Goal: Task Accomplishment & Management: Use online tool/utility

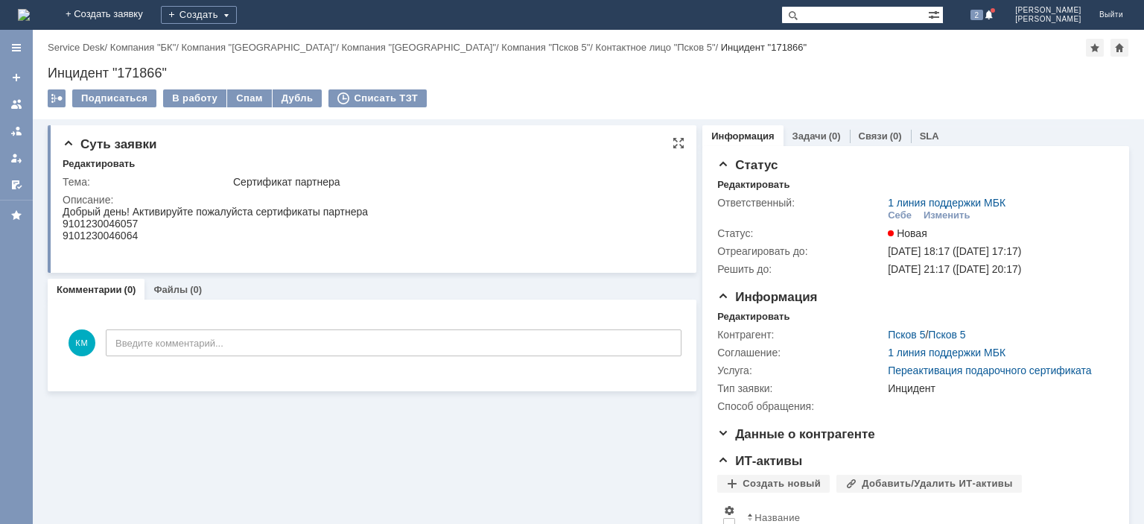
click at [122, 222] on div "9101230046057" at bounding box center [215, 223] width 305 height 12
copy div "9101230046057"
click at [101, 221] on div "9101230046057" at bounding box center [215, 223] width 305 height 12
drag, startPoint x: 147, startPoint y: 239, endPoint x: 54, endPoint y: 225, distance: 94.2
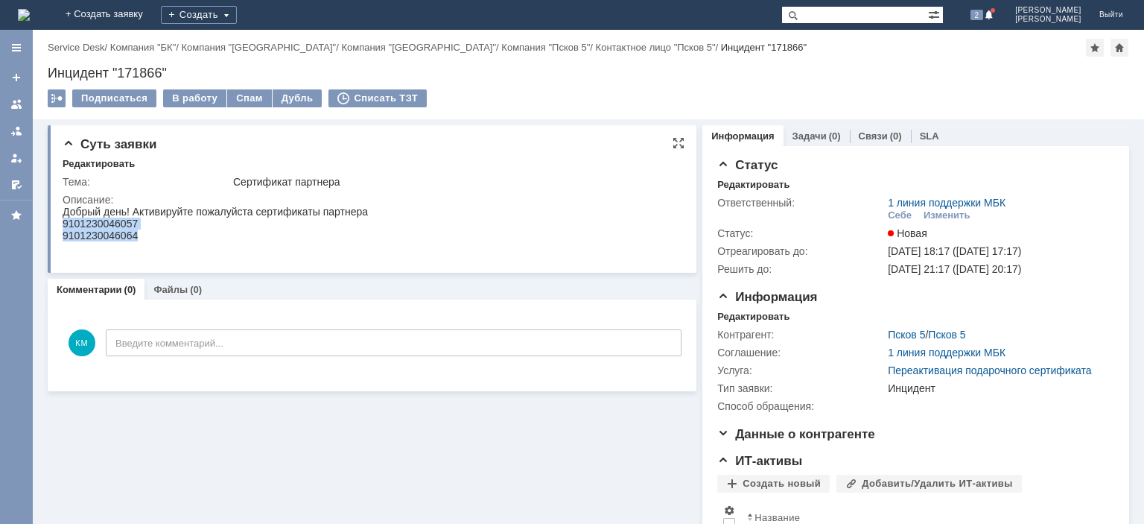
click at [63, 225] on html "Добрый день! Активируйте пожалуйста сертификаты партнера 9101230046057 91012300…" at bounding box center [370, 230] width 615 height 48
copy body "9101230046057 9101230046064"
click at [136, 71] on div "Инцидент "171866"" at bounding box center [588, 73] width 1081 height 15
copy div "171866"
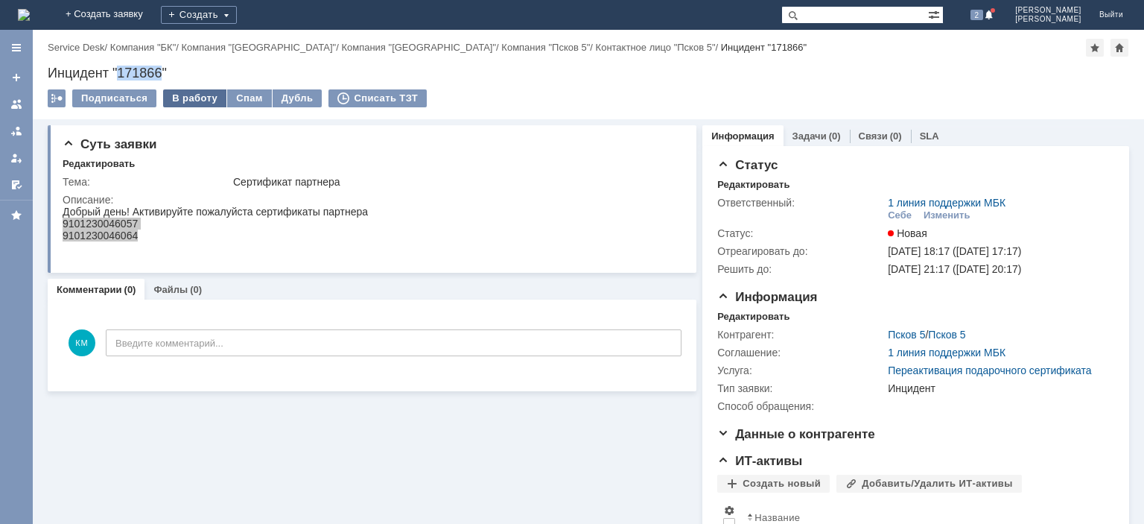
click at [203, 99] on div "В работу" at bounding box center [194, 98] width 63 height 18
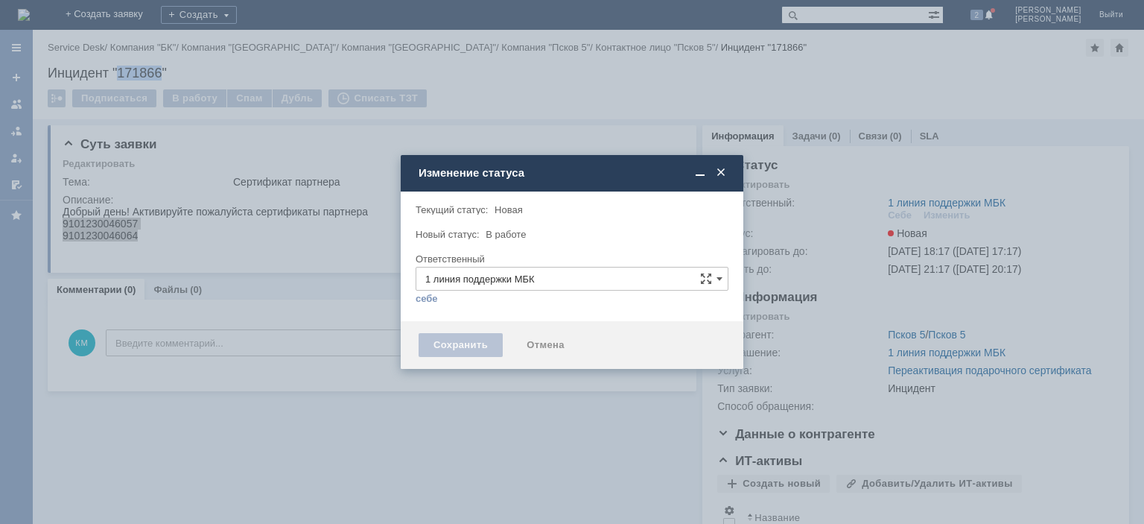
type input "[PERSON_NAME]"
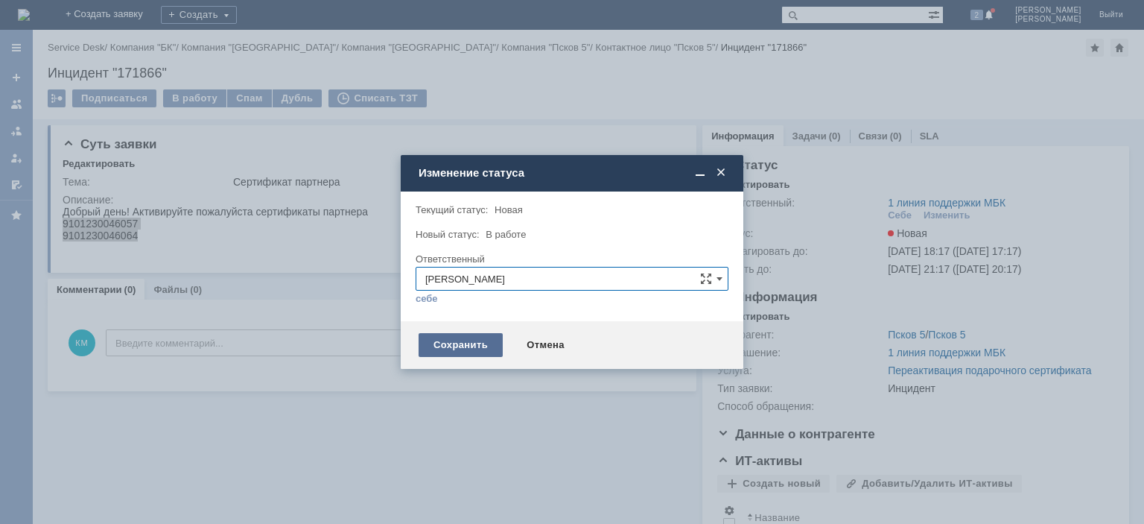
click at [455, 349] on div "Сохранить" at bounding box center [461, 345] width 84 height 24
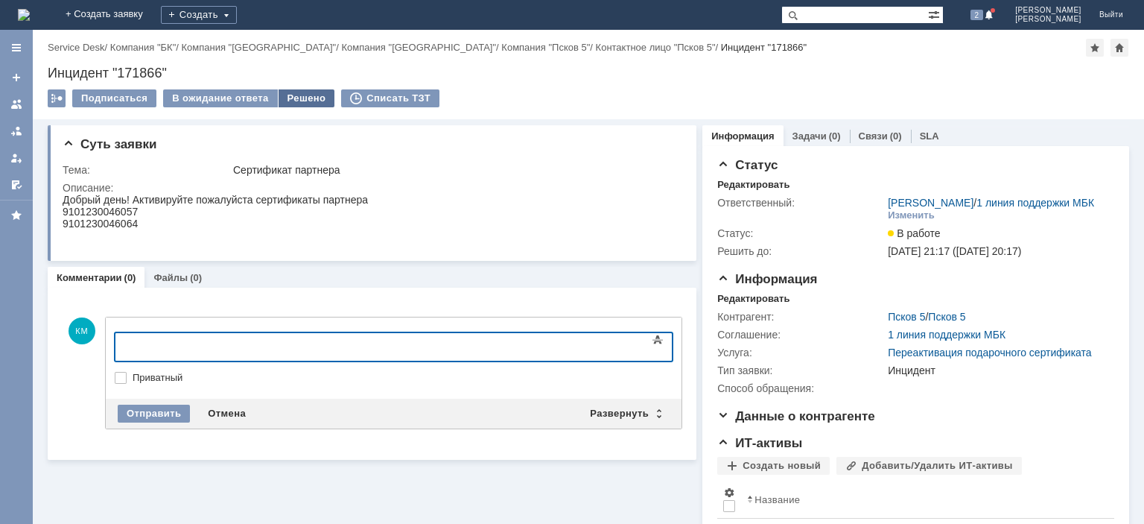
click at [301, 96] on div "Решено" at bounding box center [307, 98] width 57 height 18
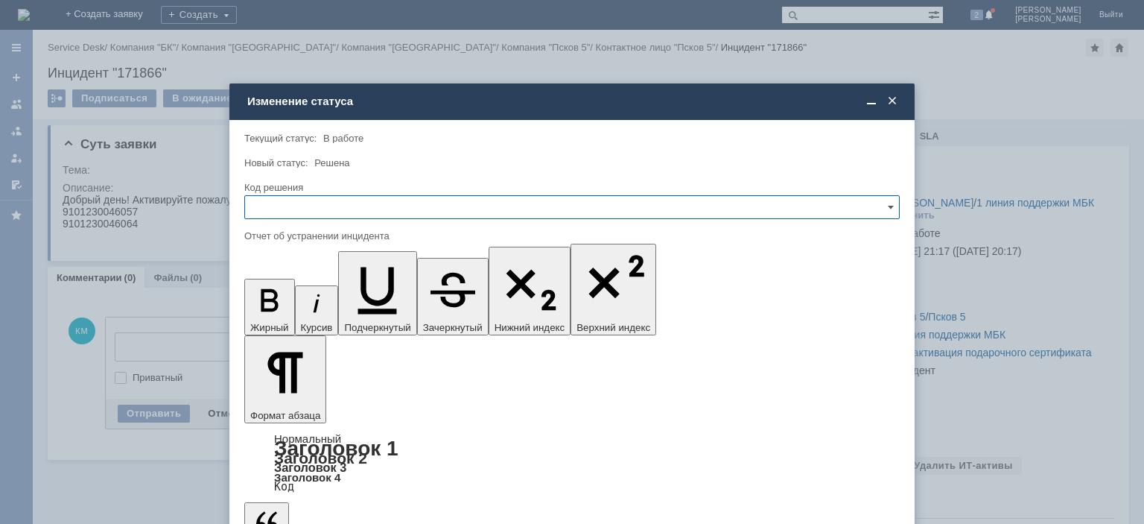
click at [297, 206] on input "text" at bounding box center [571, 207] width 655 height 24
click at [281, 305] on span "Решено" at bounding box center [572, 308] width 636 height 12
type input "Решено"
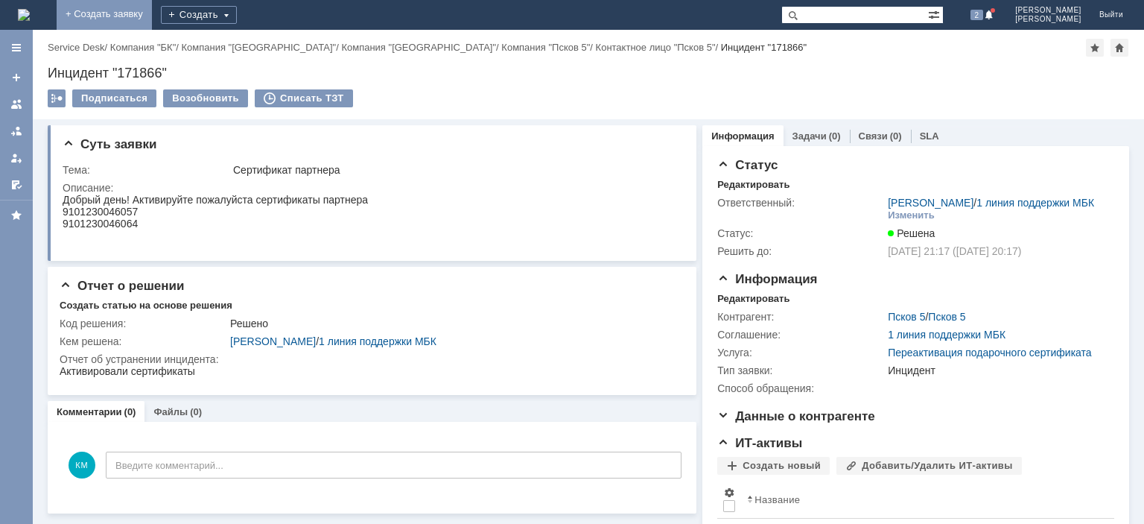
click at [152, 17] on link "+ Создать заявку" at bounding box center [104, 15] width 95 height 30
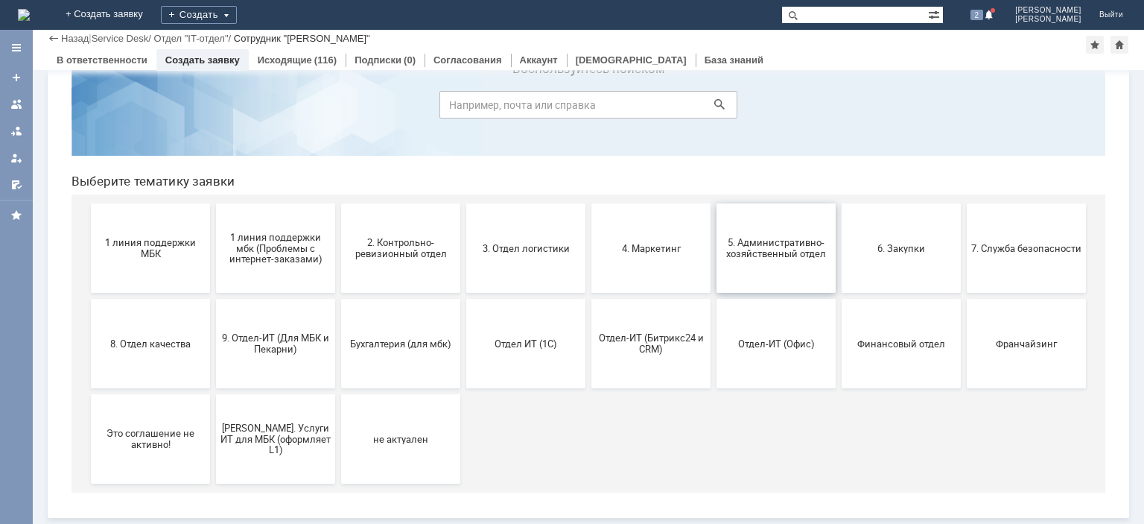
scroll to position [63, 0]
click at [990, 331] on button "Франчайзинг" at bounding box center [1026, 343] width 119 height 89
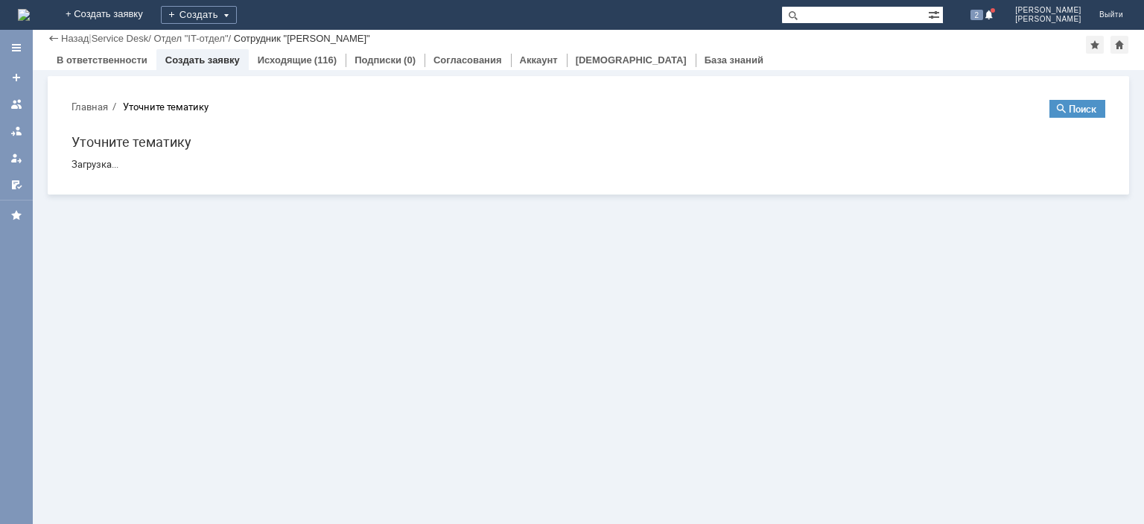
scroll to position [0, 0]
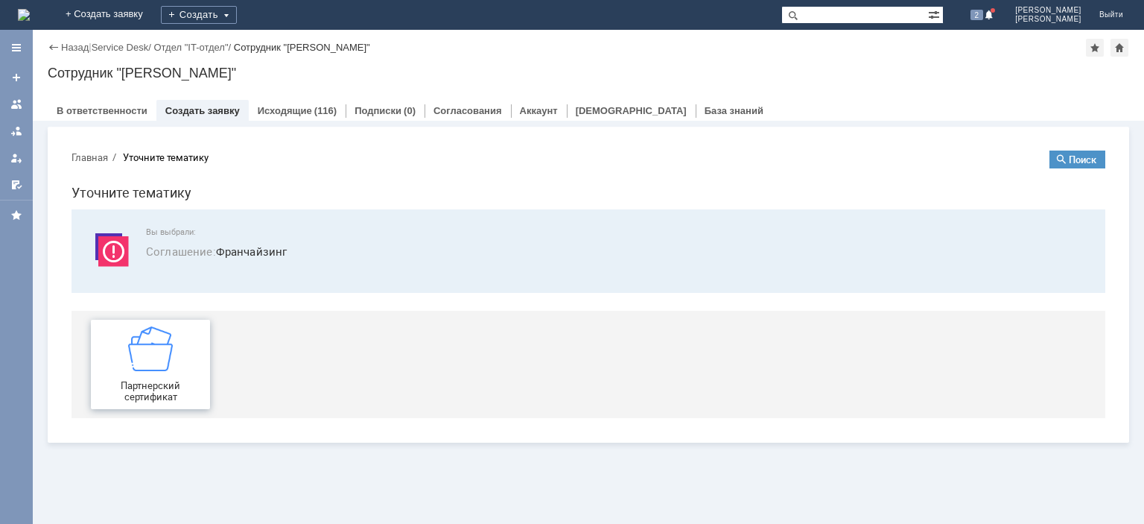
click at [161, 356] on img at bounding box center [150, 348] width 45 height 45
click at [21, 109] on div at bounding box center [16, 104] width 12 height 12
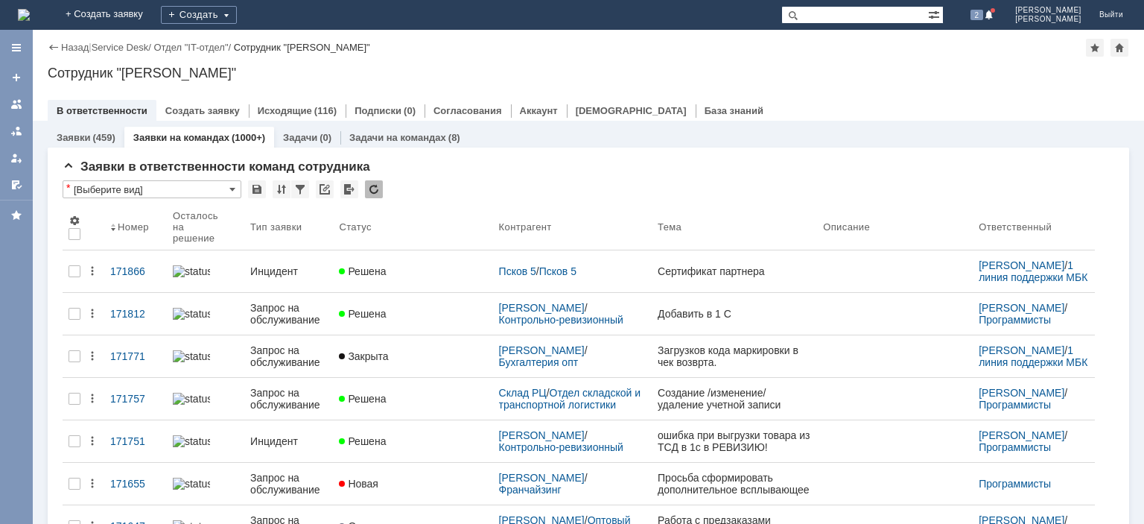
click at [311, 265] on div "Инцидент" at bounding box center [288, 271] width 77 height 12
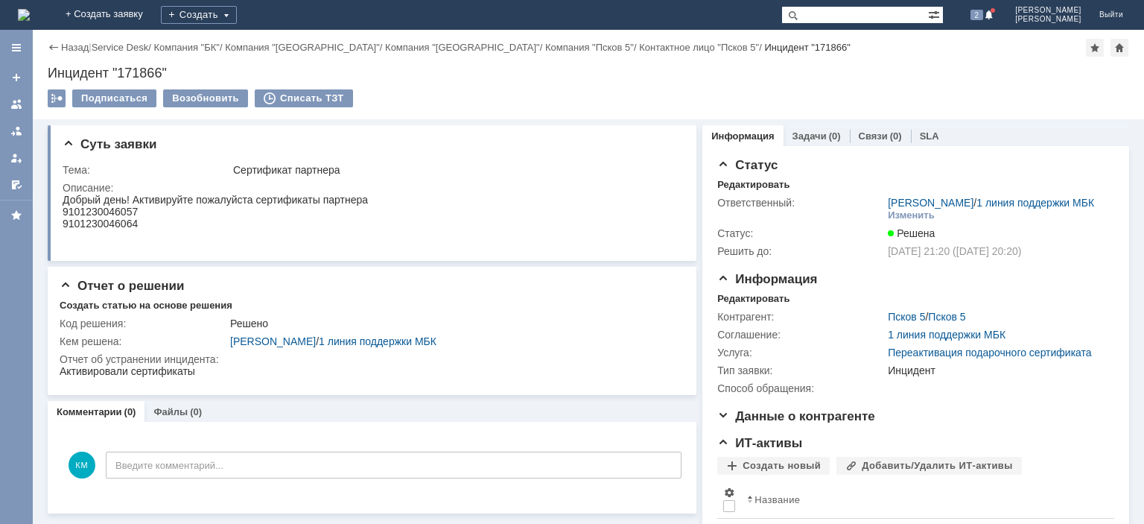
click at [139, 74] on div "Инцидент "171866"" at bounding box center [588, 73] width 1081 height 15
copy div "171866"
click at [22, 98] on link at bounding box center [16, 104] width 24 height 24
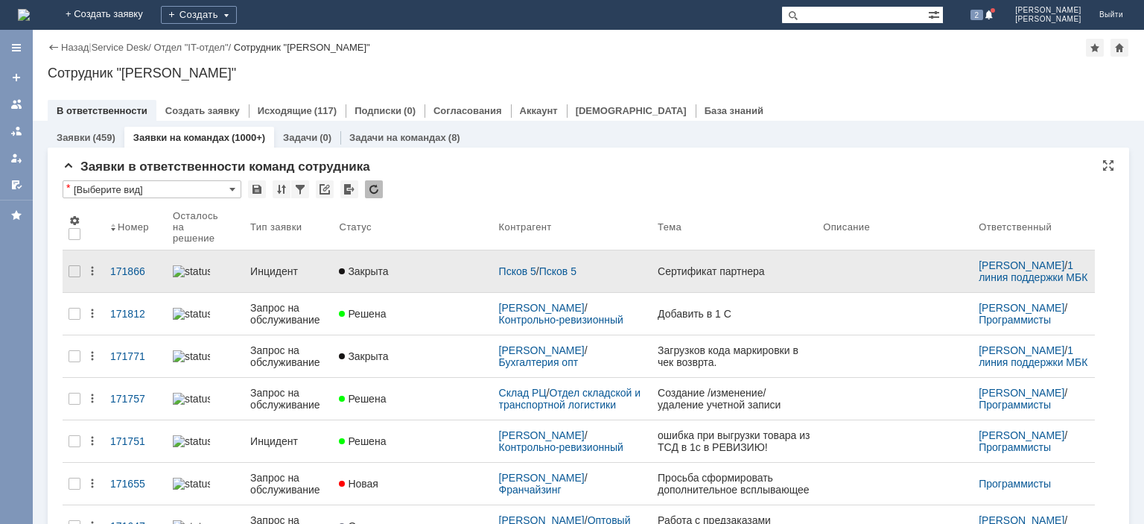
click at [293, 265] on div "Инцидент" at bounding box center [288, 271] width 77 height 12
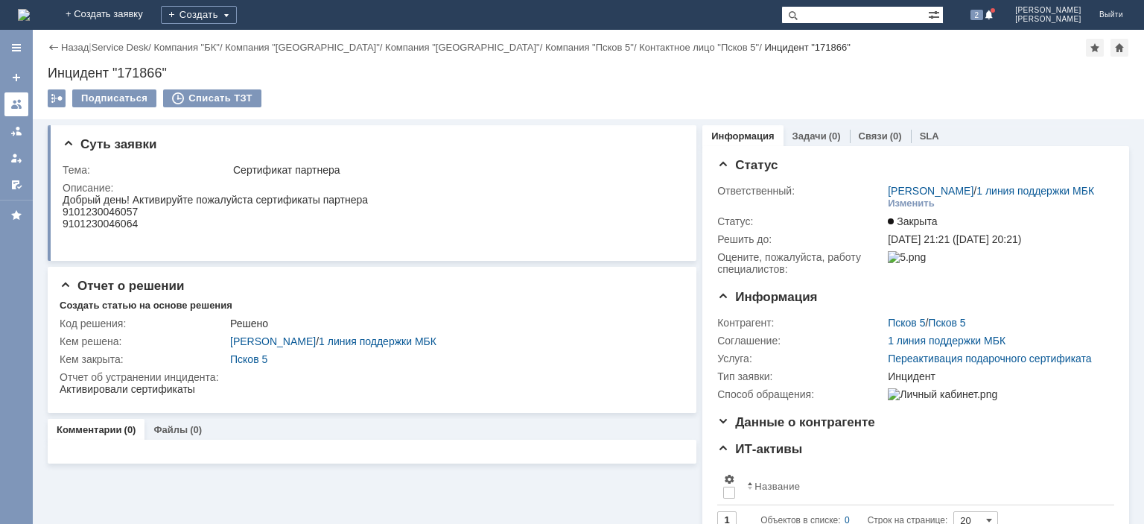
click at [13, 97] on link at bounding box center [16, 104] width 24 height 24
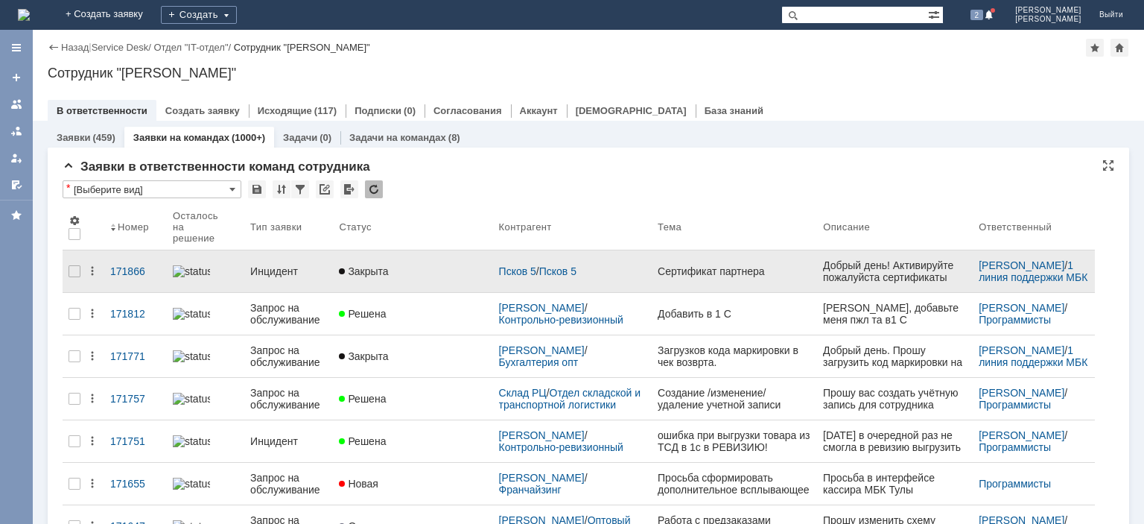
click at [284, 265] on div "Инцидент" at bounding box center [288, 271] width 77 height 12
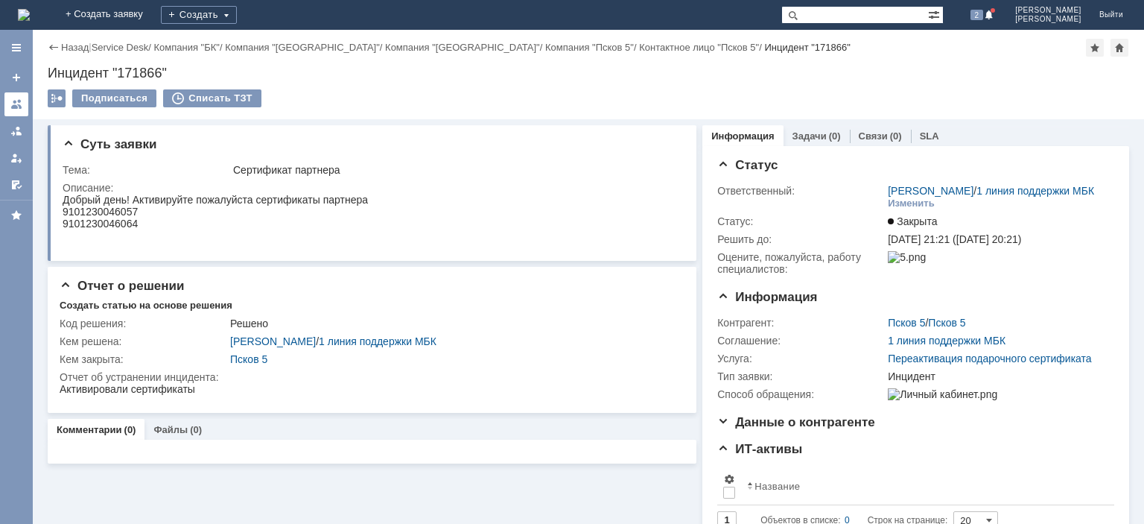
click at [12, 104] on div at bounding box center [16, 104] width 12 height 12
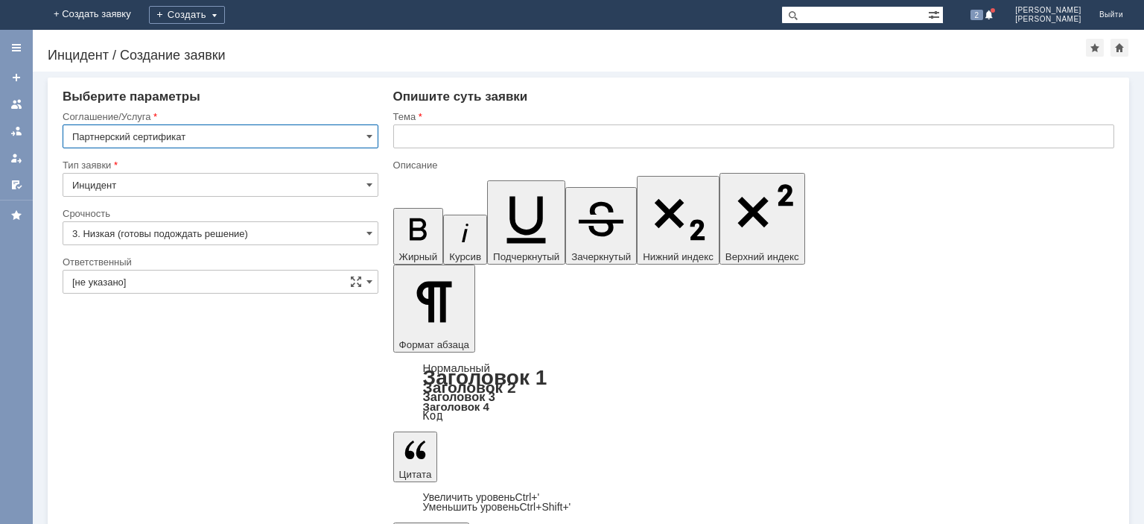
click at [471, 135] on input "text" at bounding box center [753, 136] width 721 height 24
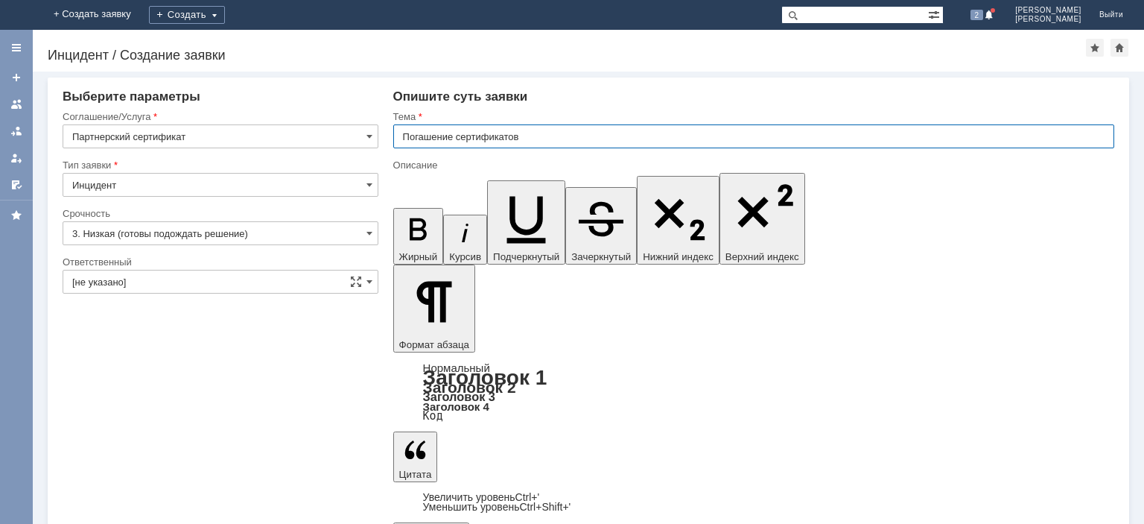
type input "Погашение сертификатов"
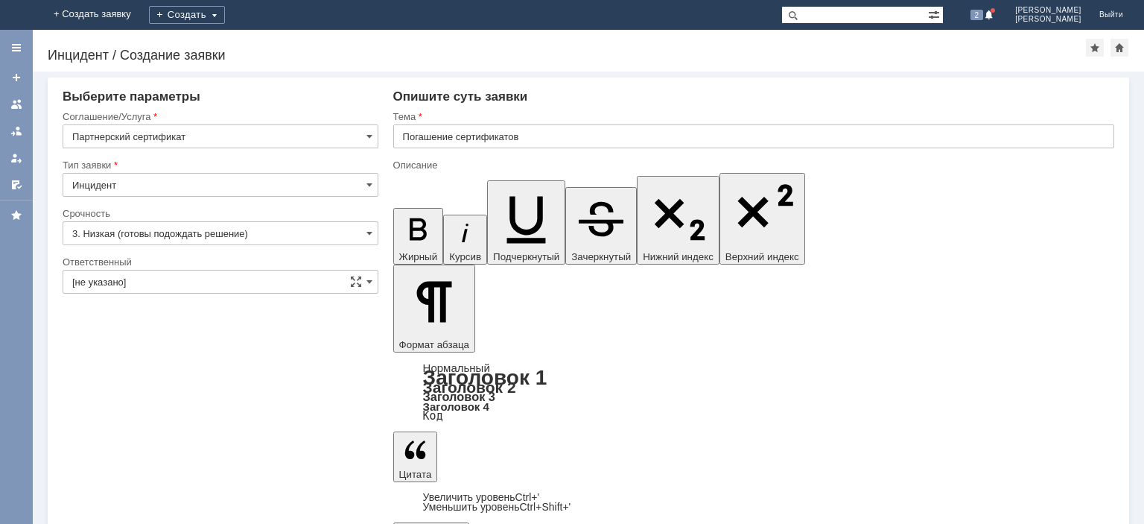
scroll to position [322, 6]
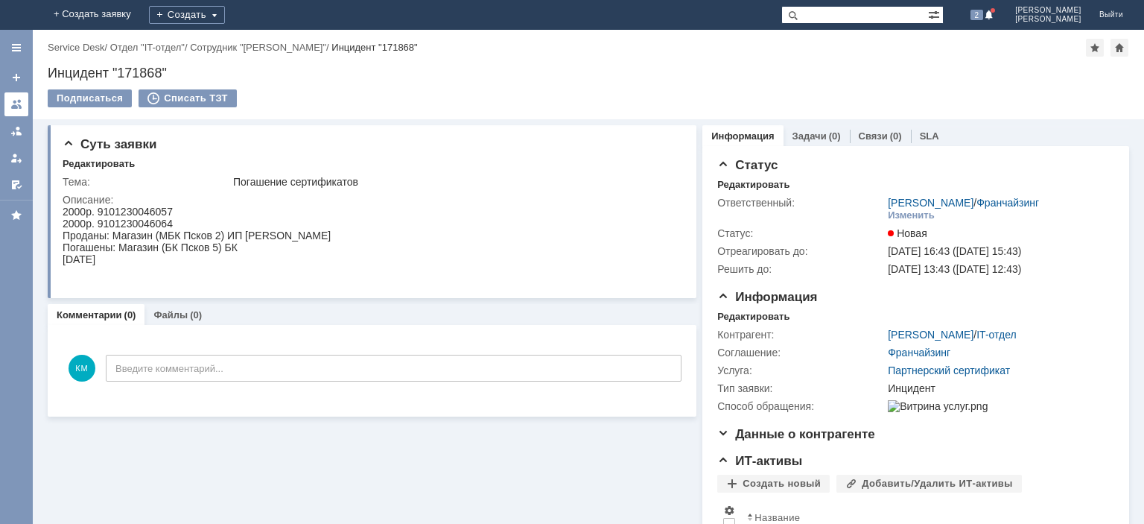
click at [22, 94] on link at bounding box center [16, 104] width 24 height 24
